Goal: Go to known website: Access a specific website the user already knows

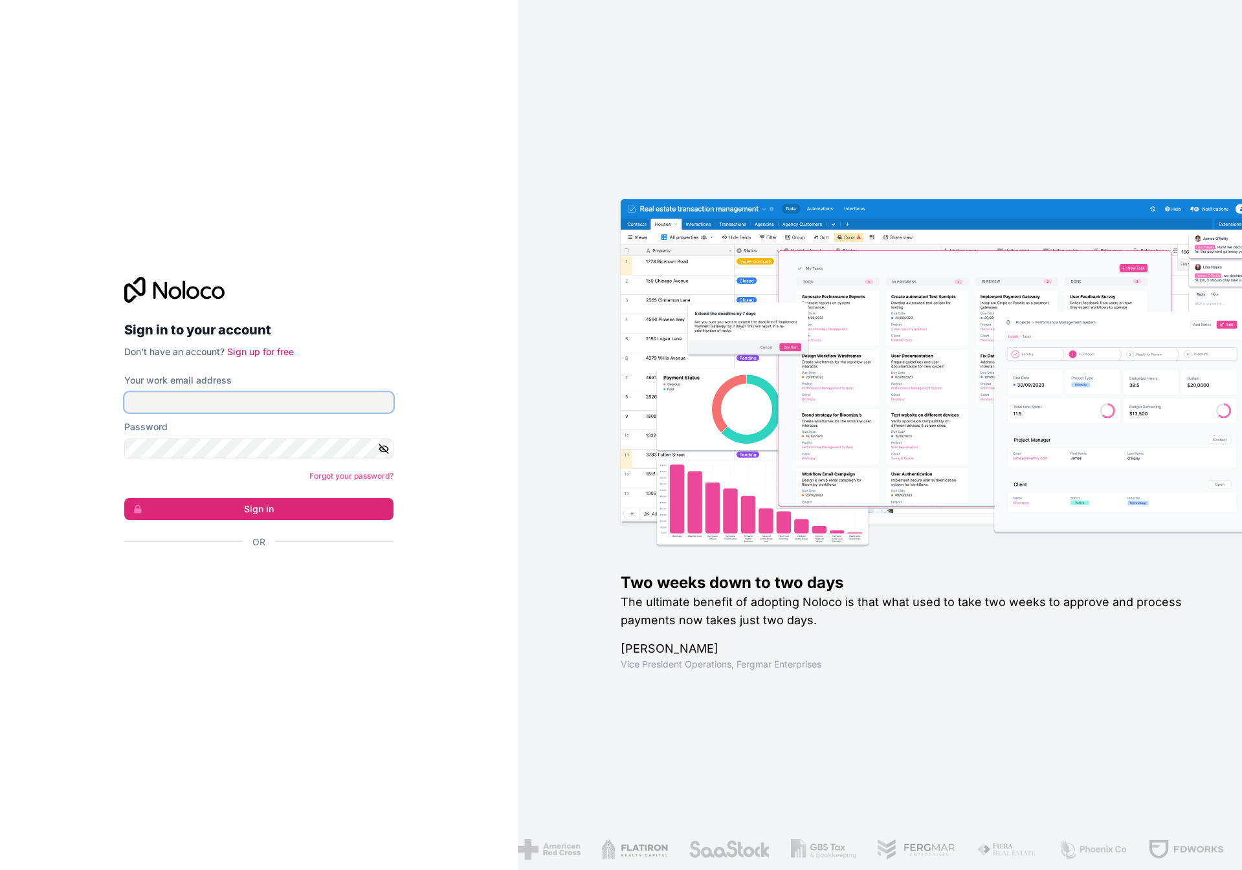
type input "**********"
click at [124, 498] on button "Sign in" at bounding box center [258, 509] width 269 height 22
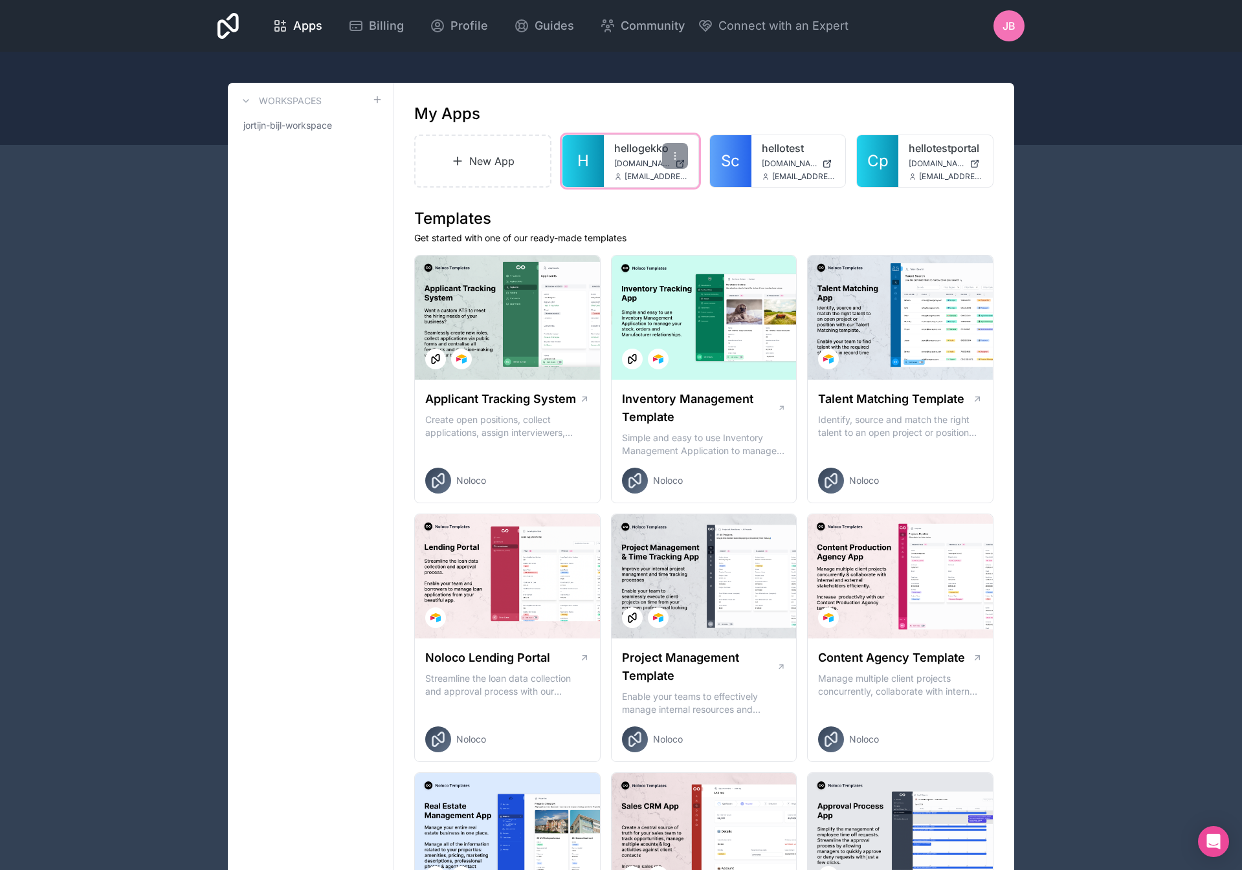
click at [635, 170] on div "hellogekko [DOMAIN_NAME] [EMAIL_ADDRESS][DOMAIN_NAME]" at bounding box center [651, 161] width 94 height 52
click at [677, 161] on div at bounding box center [675, 156] width 26 height 26
click at [630, 160] on span "[DOMAIN_NAME]" at bounding box center [642, 164] width 56 height 10
click at [591, 175] on link "H" at bounding box center [582, 161] width 41 height 52
